Goal: Book appointment/travel/reservation

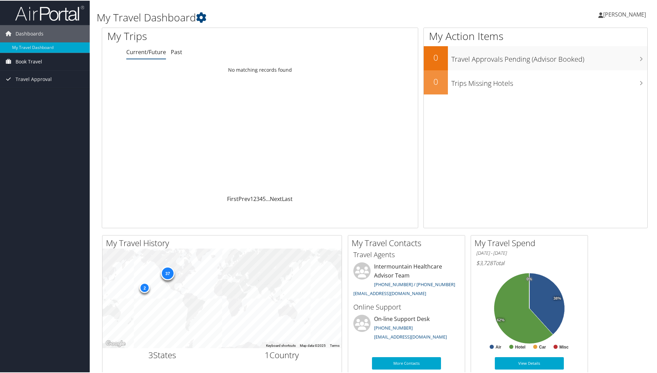
click at [25, 59] on span "Book Travel" at bounding box center [29, 60] width 27 height 17
click at [25, 84] on link "Book/Manage Online Trips" at bounding box center [45, 85] width 90 height 10
